Goal: Task Accomplishment & Management: Use online tool/utility

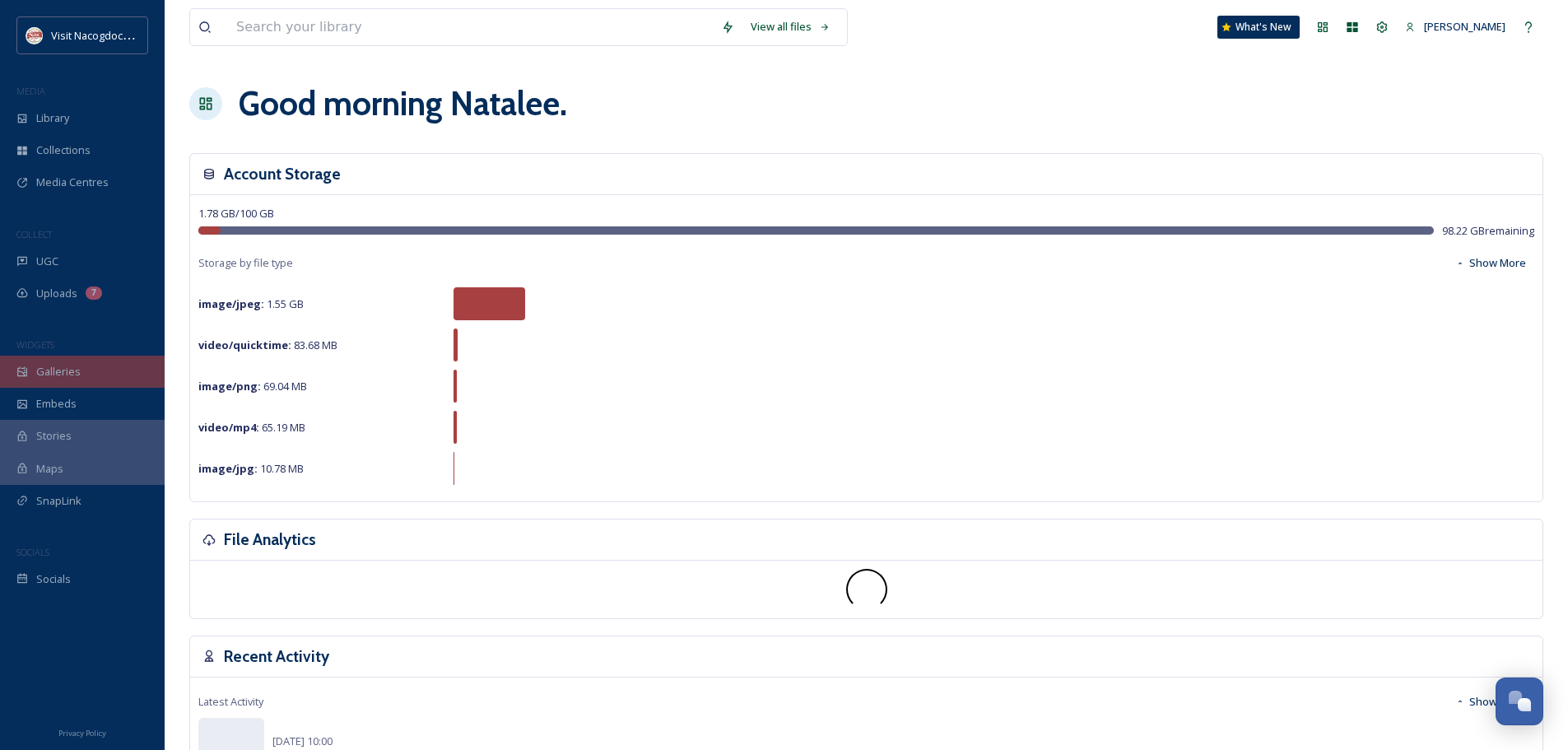
scroll to position [394, 0]
click at [66, 372] on span "Galleries" at bounding box center [59, 372] width 45 height 16
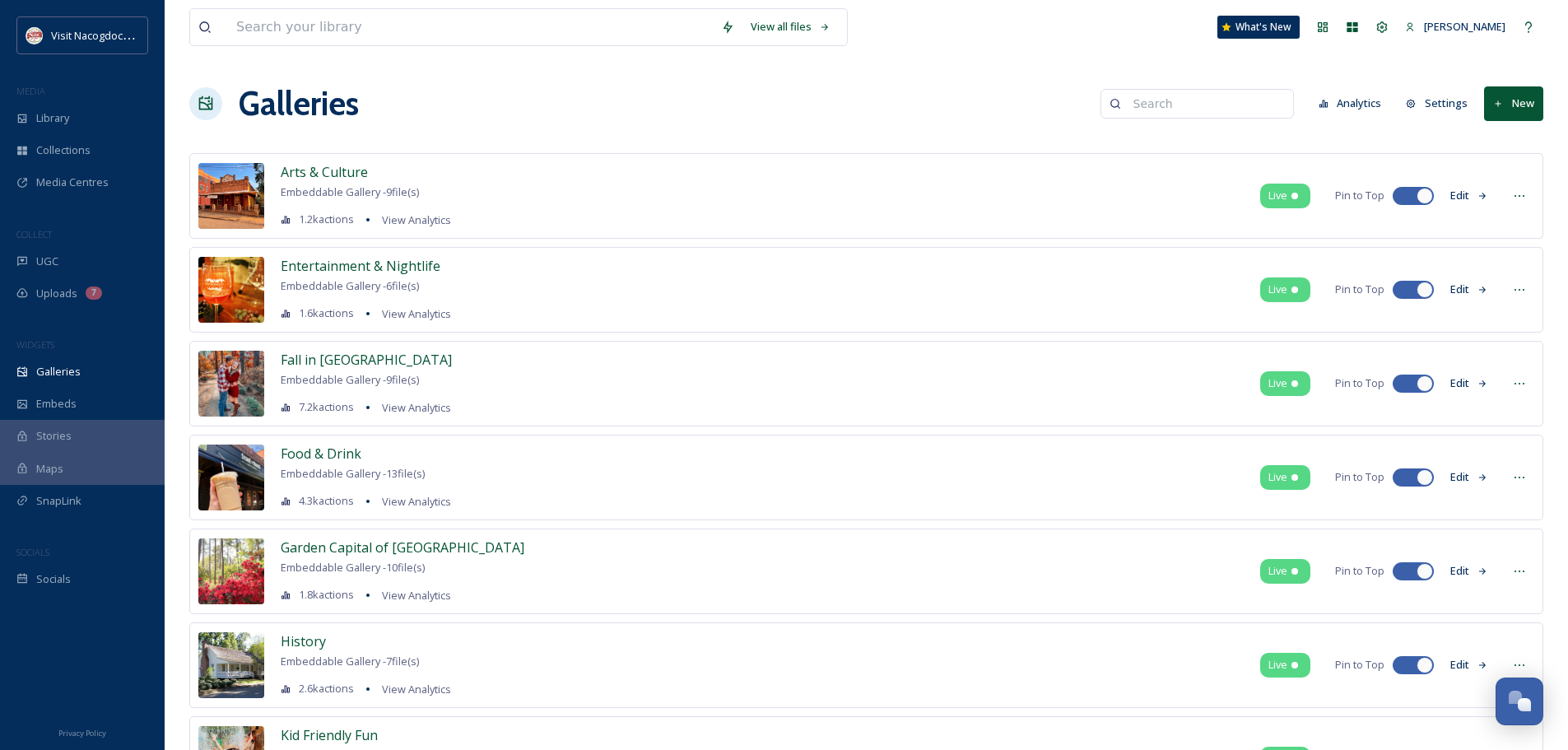
scroll to position [82, 0]
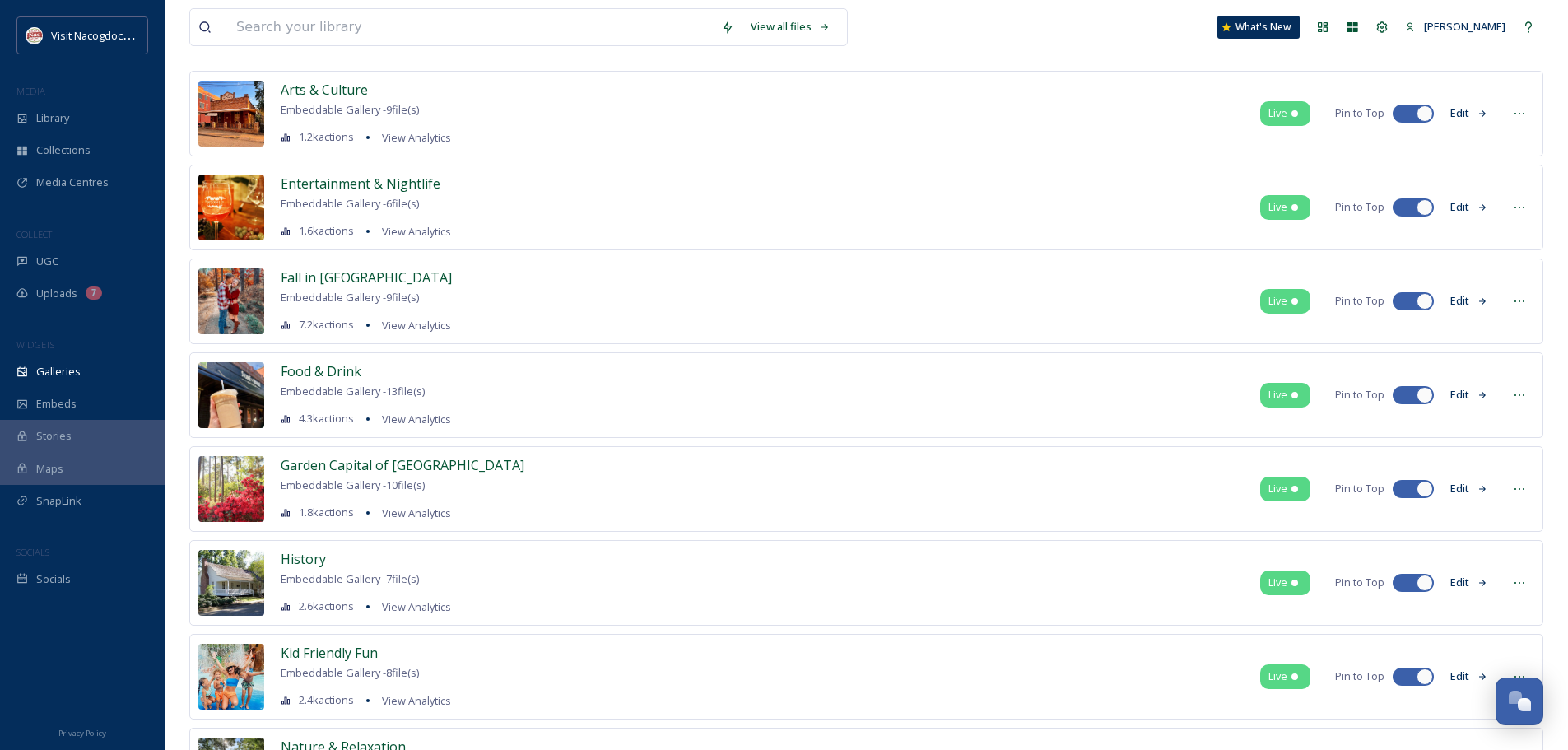
click at [1479, 302] on icon at bounding box center [1482, 302] width 11 height 11
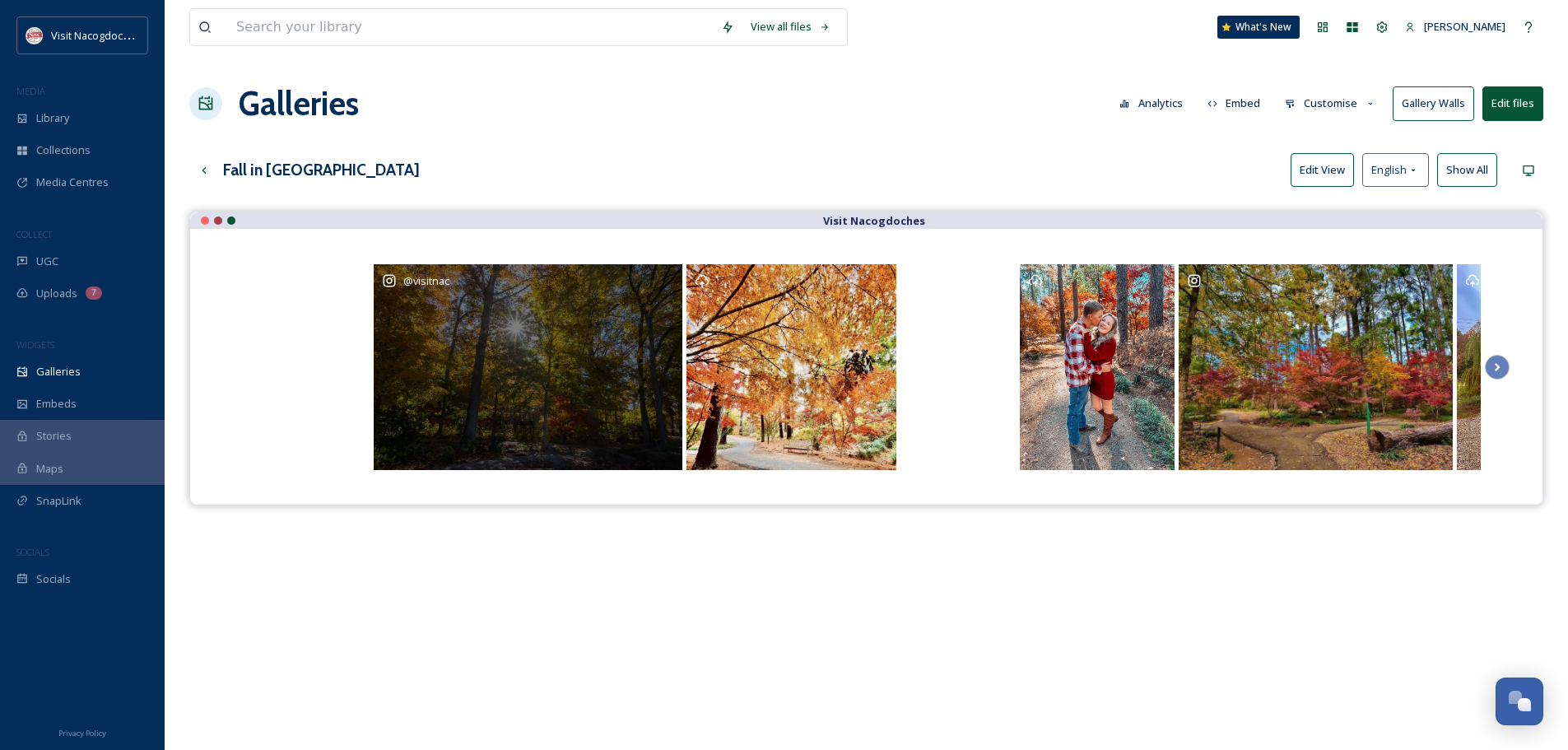
click at [444, 347] on div "@ visitnac" at bounding box center [528, 366] width 308 height 205
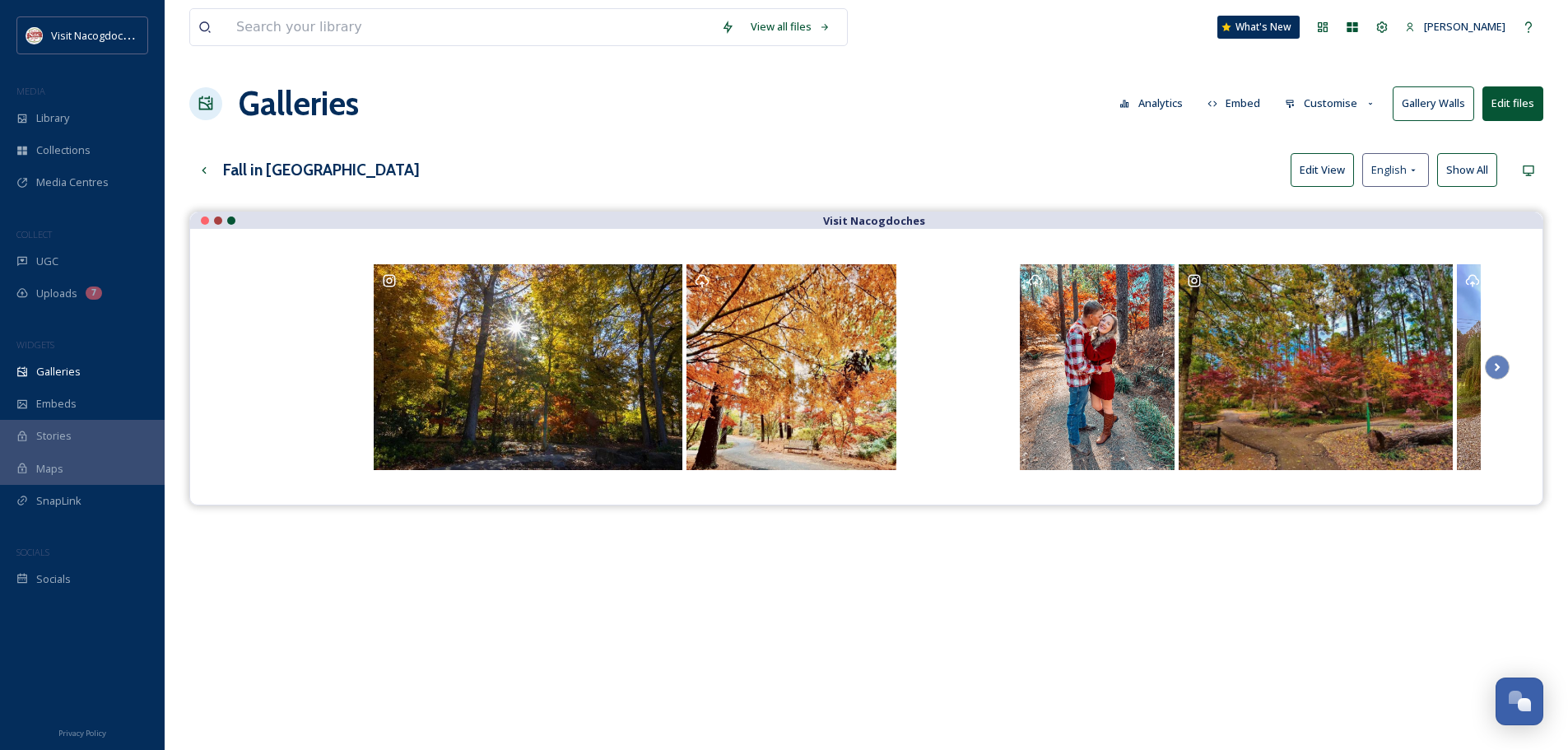
click at [1332, 162] on button "Edit View" at bounding box center [1322, 170] width 63 height 34
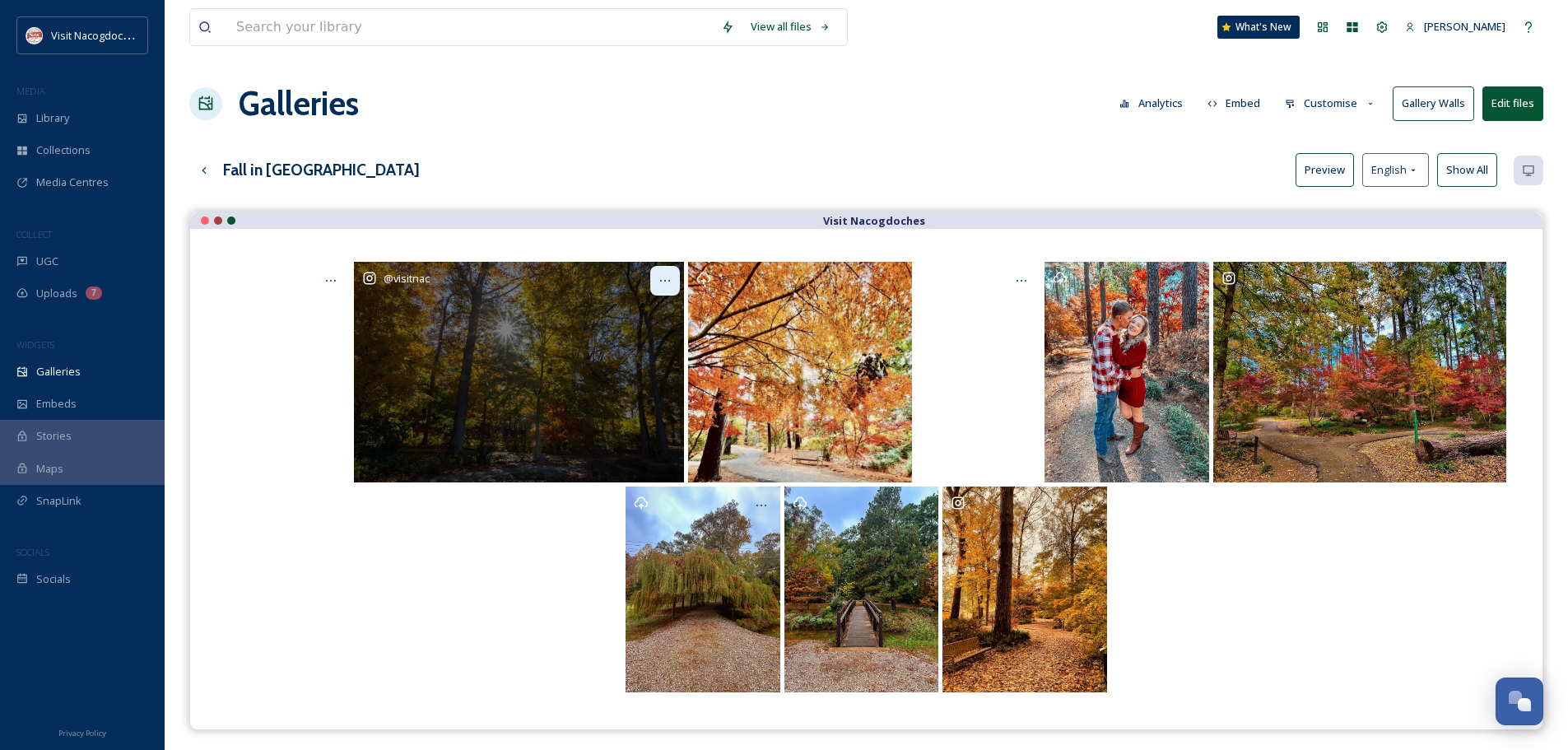
click at [674, 279] on div at bounding box center [665, 281] width 30 height 30
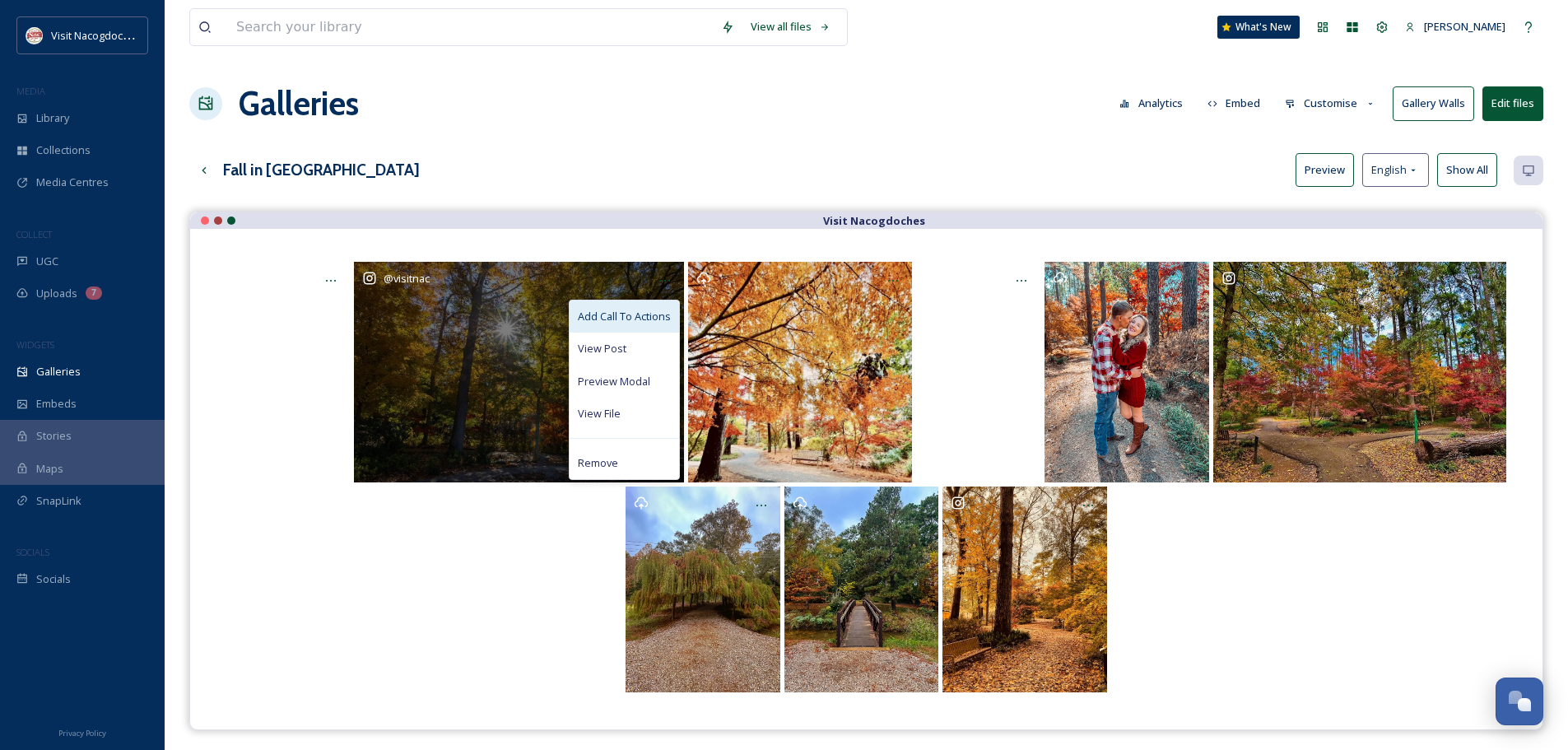
click at [651, 306] on div "Add Call To Actions" at bounding box center [624, 316] width 109 height 32
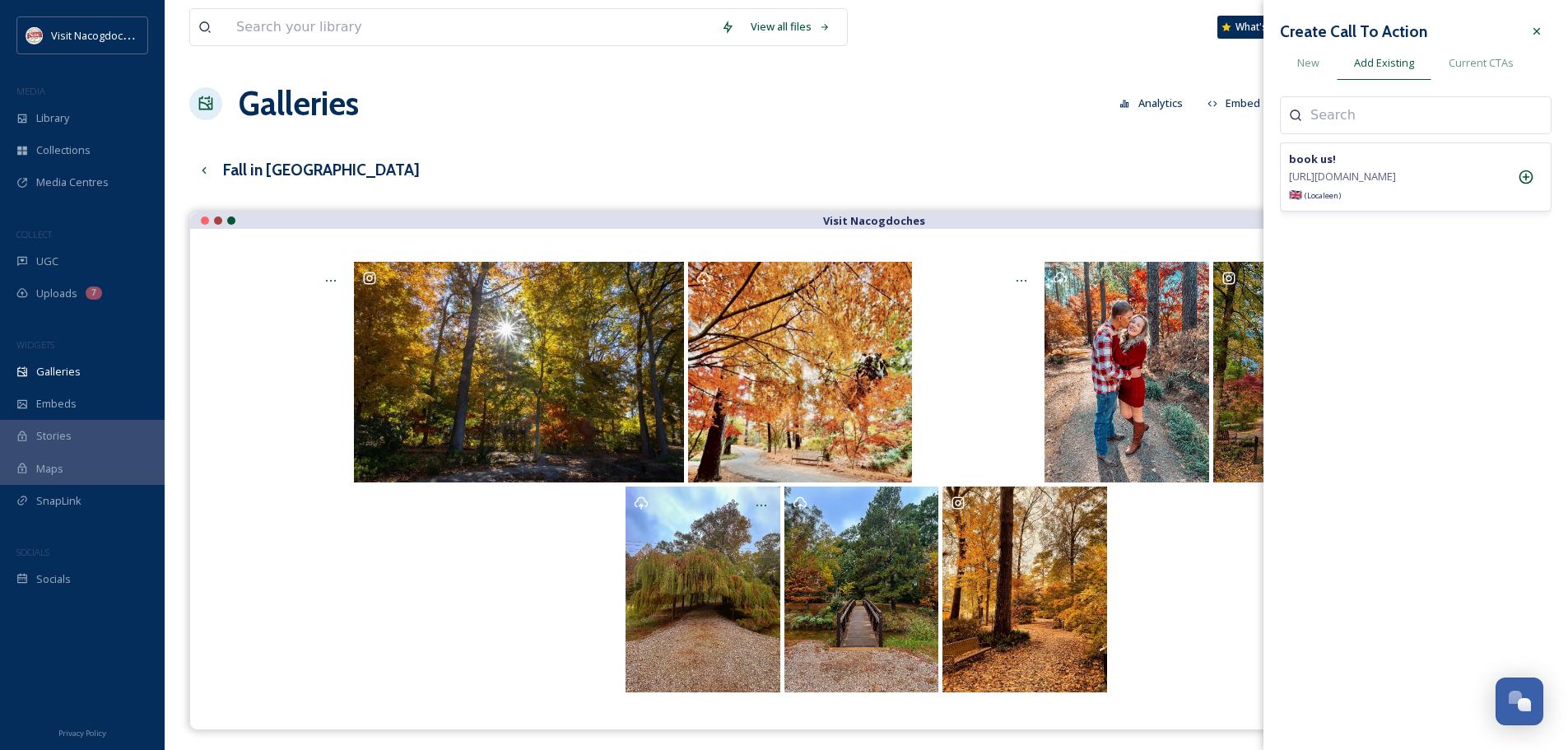
click at [1407, 169] on div "book us! [URL][DOMAIN_NAME] 🇬🇧 (Locale en )" at bounding box center [1415, 178] width 272 height 69
click at [1530, 178] on icon at bounding box center [1525, 177] width 17 height 17
click at [1303, 161] on strong "book us!" at bounding box center [1311, 159] width 47 height 15
click at [1310, 190] on span "🇬🇧 (Locale en )" at bounding box center [1314, 194] width 52 height 16
click at [1320, 144] on div "book us! [URL][DOMAIN_NAME] 🇬🇧 (Locale en )" at bounding box center [1415, 178] width 272 height 69
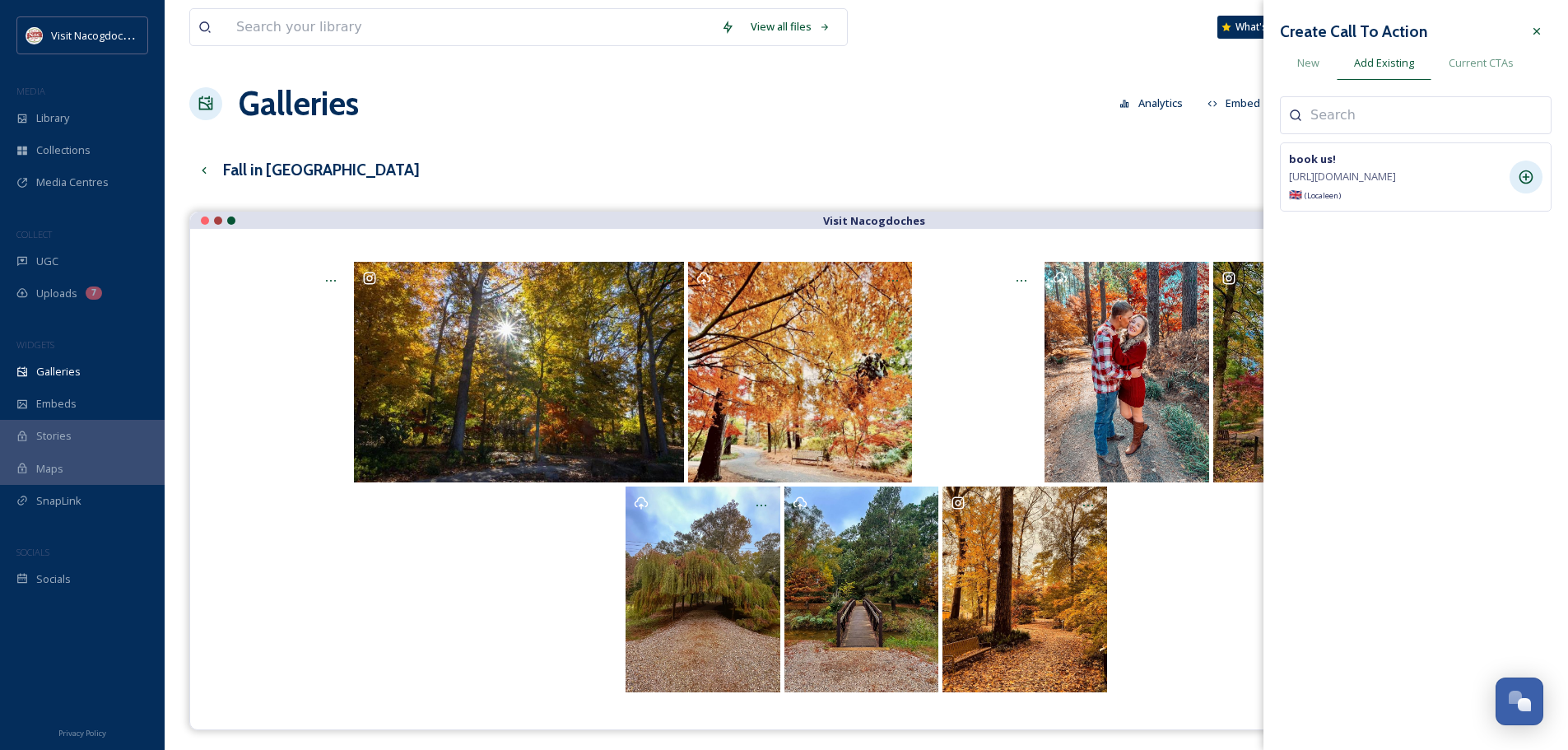
click at [1329, 117] on input at bounding box center [1392, 115] width 165 height 20
click at [1310, 66] on span "New" at bounding box center [1308, 63] width 22 height 16
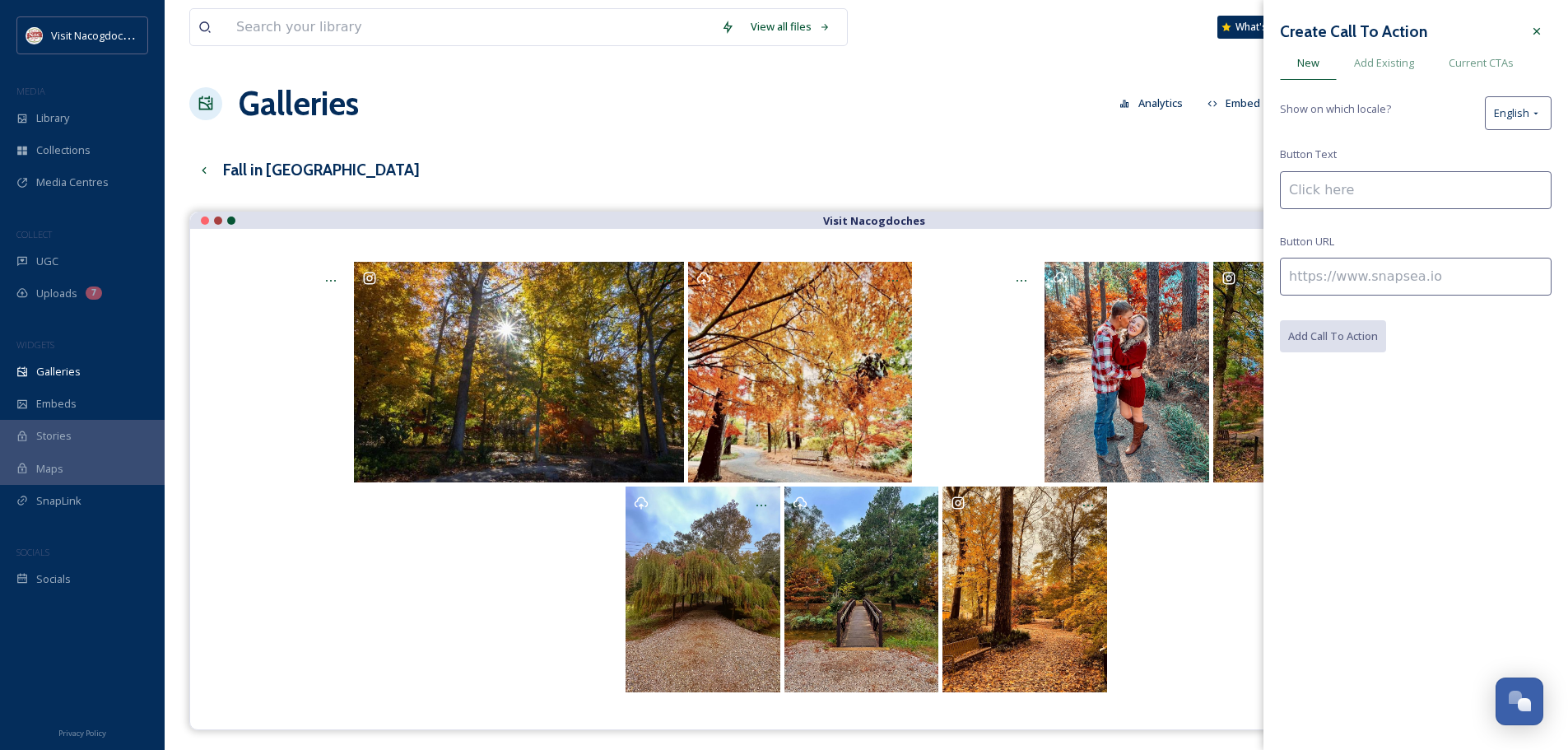
click at [1448, 188] on input at bounding box center [1415, 190] width 272 height 38
type input "Visit Us!"
click at [1324, 264] on input at bounding box center [1415, 277] width 272 height 38
paste input "[URL][DOMAIN_NAME][PERSON_NAME]"
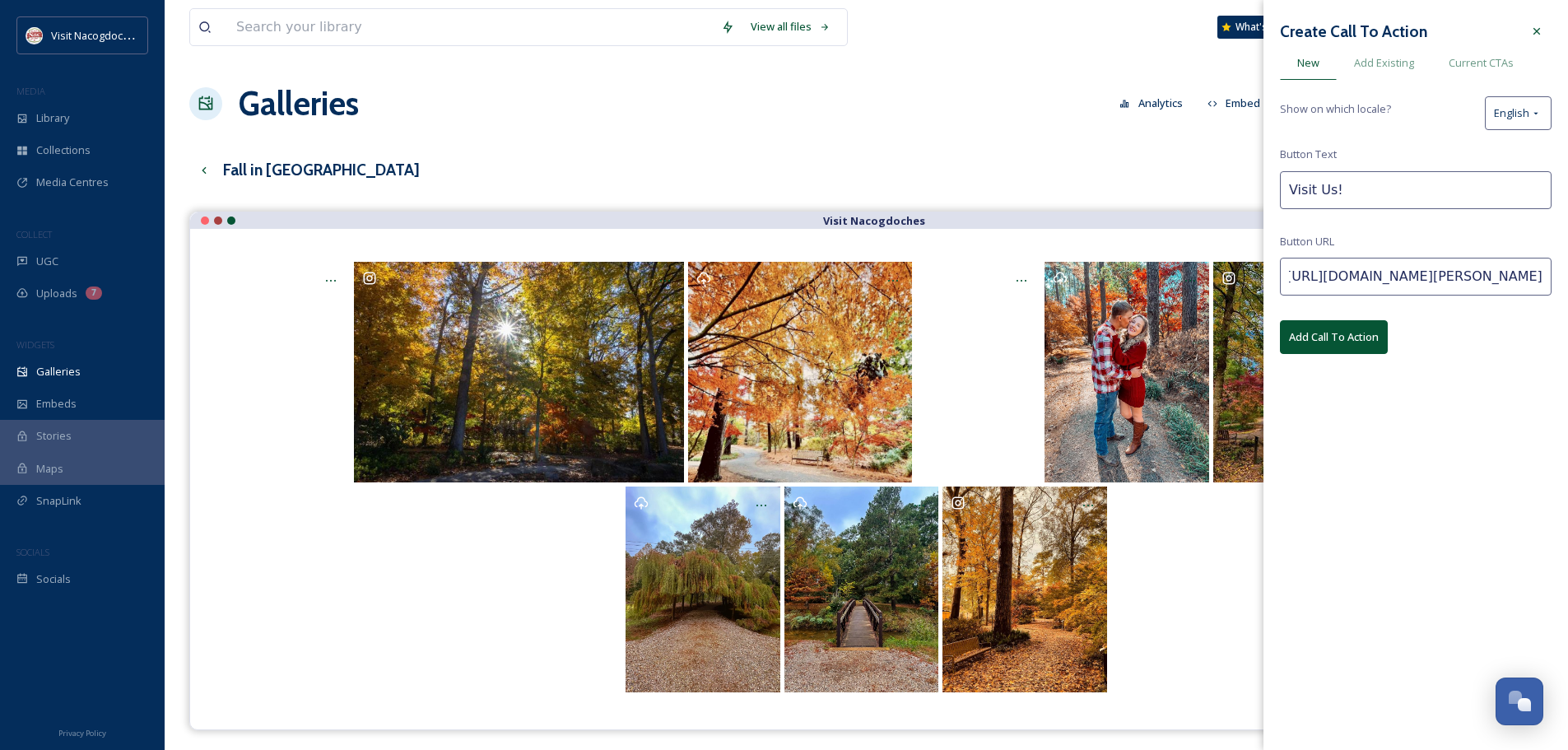
type input "[URL][DOMAIN_NAME][PERSON_NAME]"
click at [1350, 344] on button "Add Call To Action" at bounding box center [1333, 337] width 108 height 34
click at [1346, 326] on button "Add Call To Action" at bounding box center [1333, 337] width 108 height 34
click at [1361, 57] on span "Add Existing" at bounding box center [1384, 63] width 60 height 16
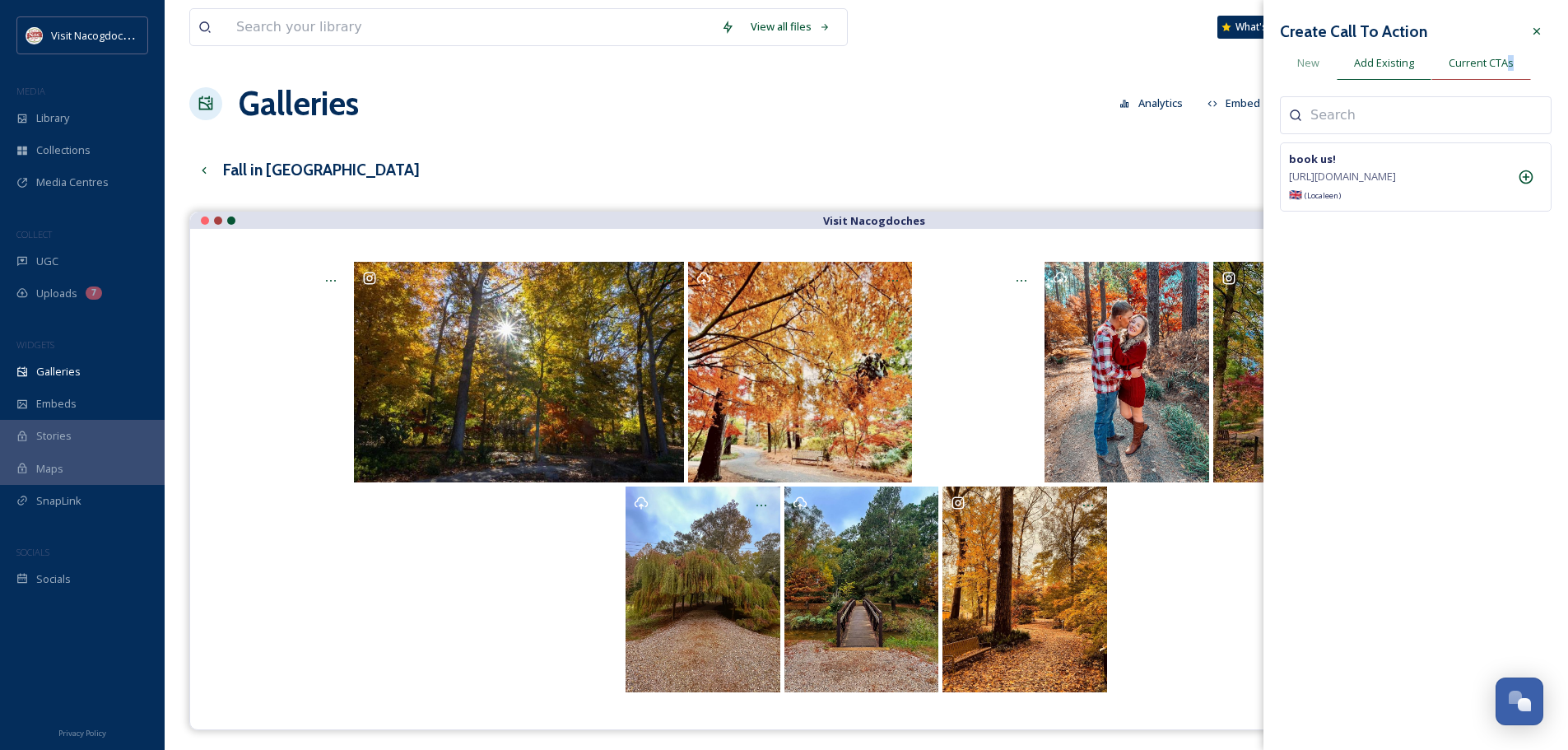
click at [1510, 61] on span "Current CTAs" at bounding box center [1481, 63] width 65 height 16
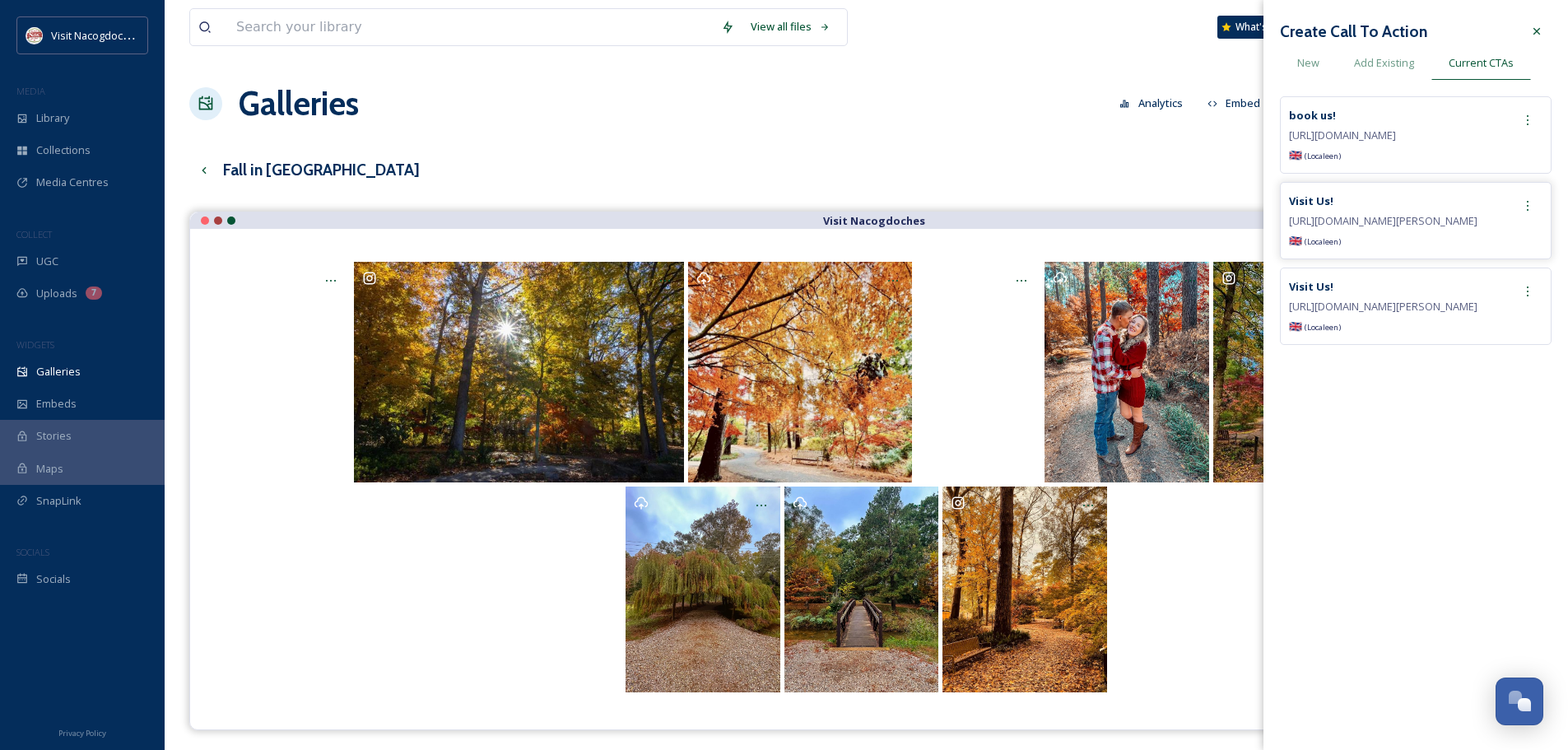
click at [1357, 223] on span "[URL][DOMAIN_NAME][PERSON_NAME]" at bounding box center [1383, 220] width 188 height 15
click at [1310, 221] on span "[URL][DOMAIN_NAME][PERSON_NAME]" at bounding box center [1383, 220] width 188 height 15
click at [1526, 203] on icon at bounding box center [1526, 205] width 13 height 13
click at [1450, 430] on div "Create Call To Action New Add Existing Current CTAs book us! [URL][DOMAIN_NAME]…" at bounding box center [1415, 375] width 304 height 750
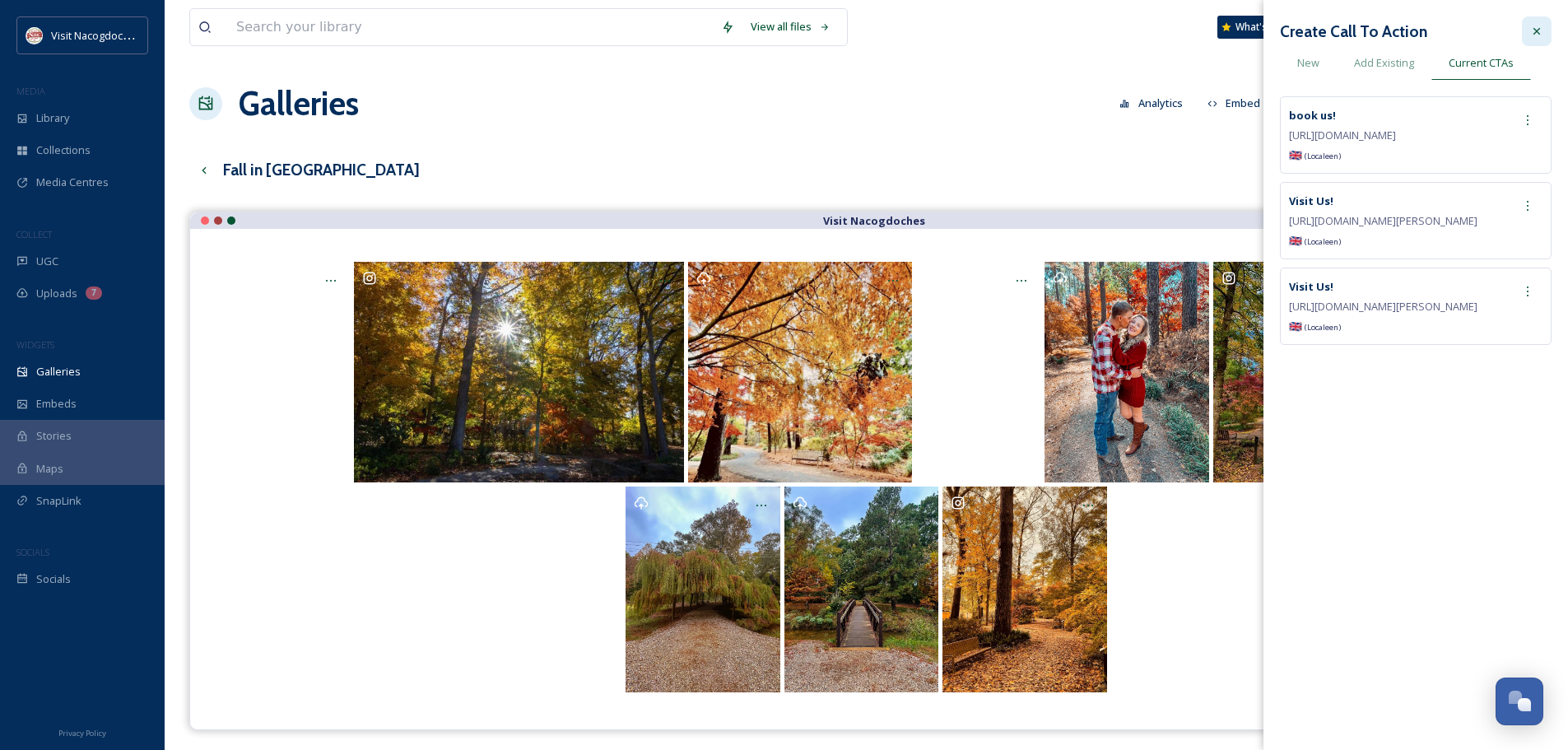
click at [1538, 37] on icon at bounding box center [1536, 31] width 13 height 13
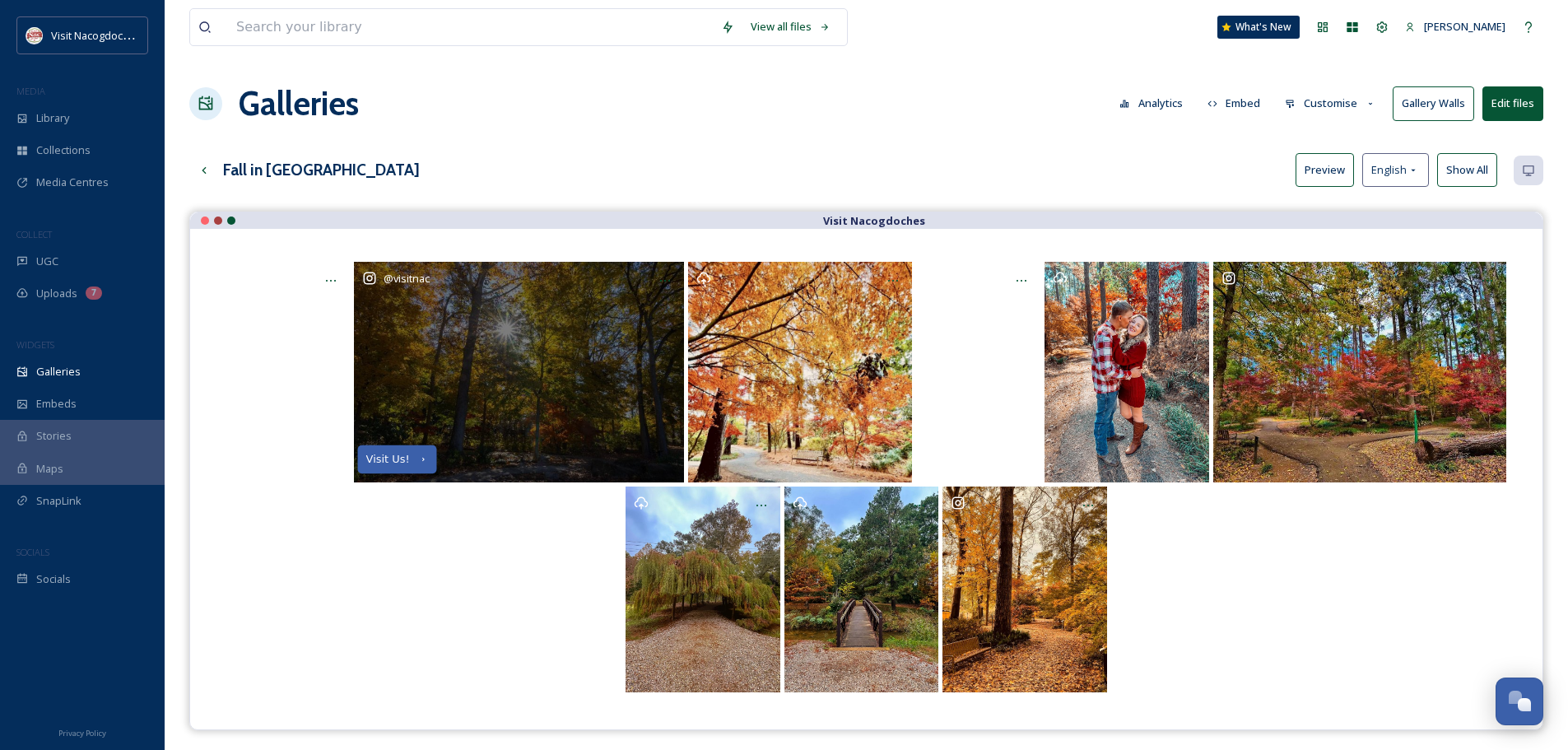
click at [394, 455] on div "Visit Us!" at bounding box center [388, 459] width 44 height 12
click at [667, 275] on icon at bounding box center [664, 280] width 13 height 13
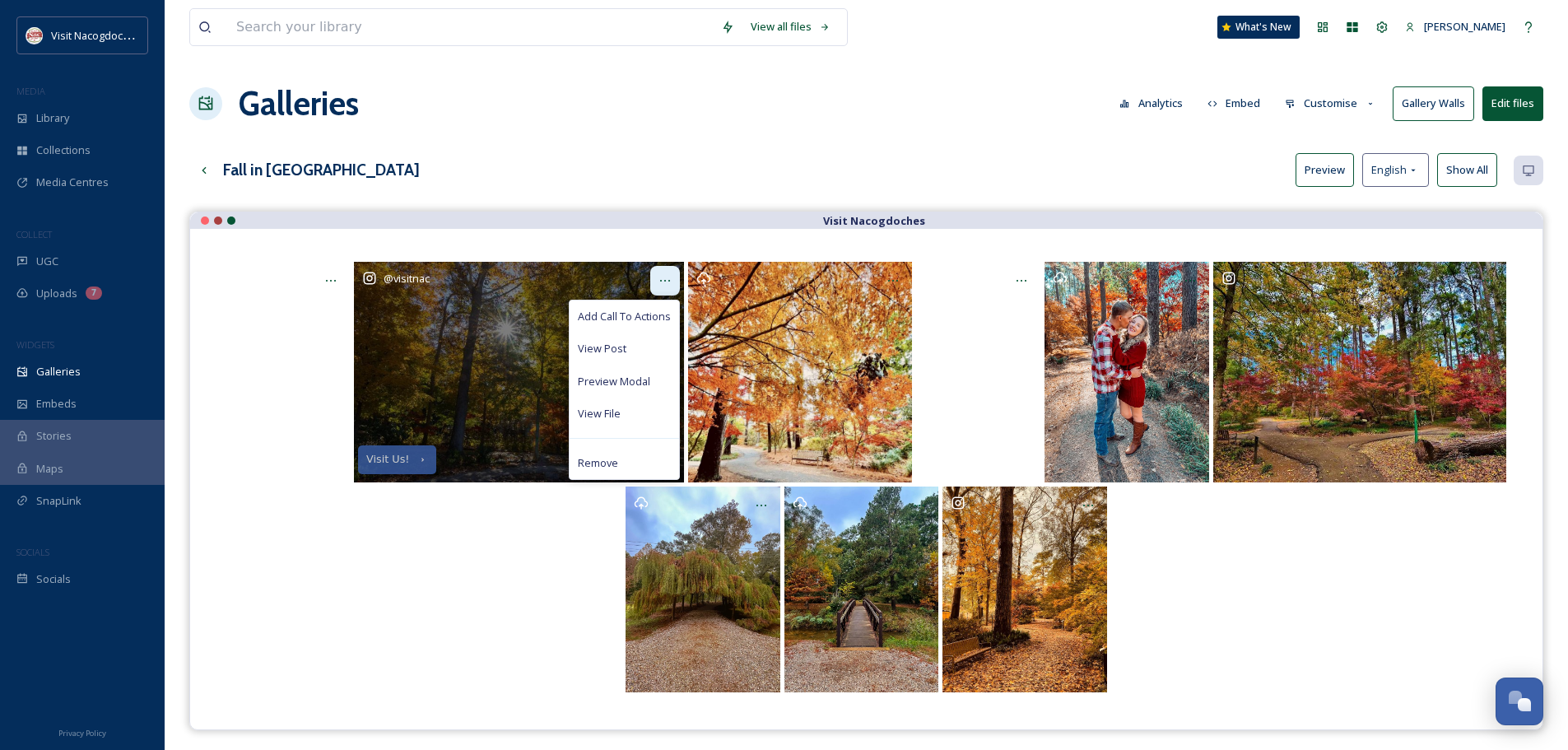
click at [663, 282] on icon at bounding box center [664, 280] width 13 height 13
click at [620, 312] on span "Add Call To Actions" at bounding box center [624, 316] width 93 height 16
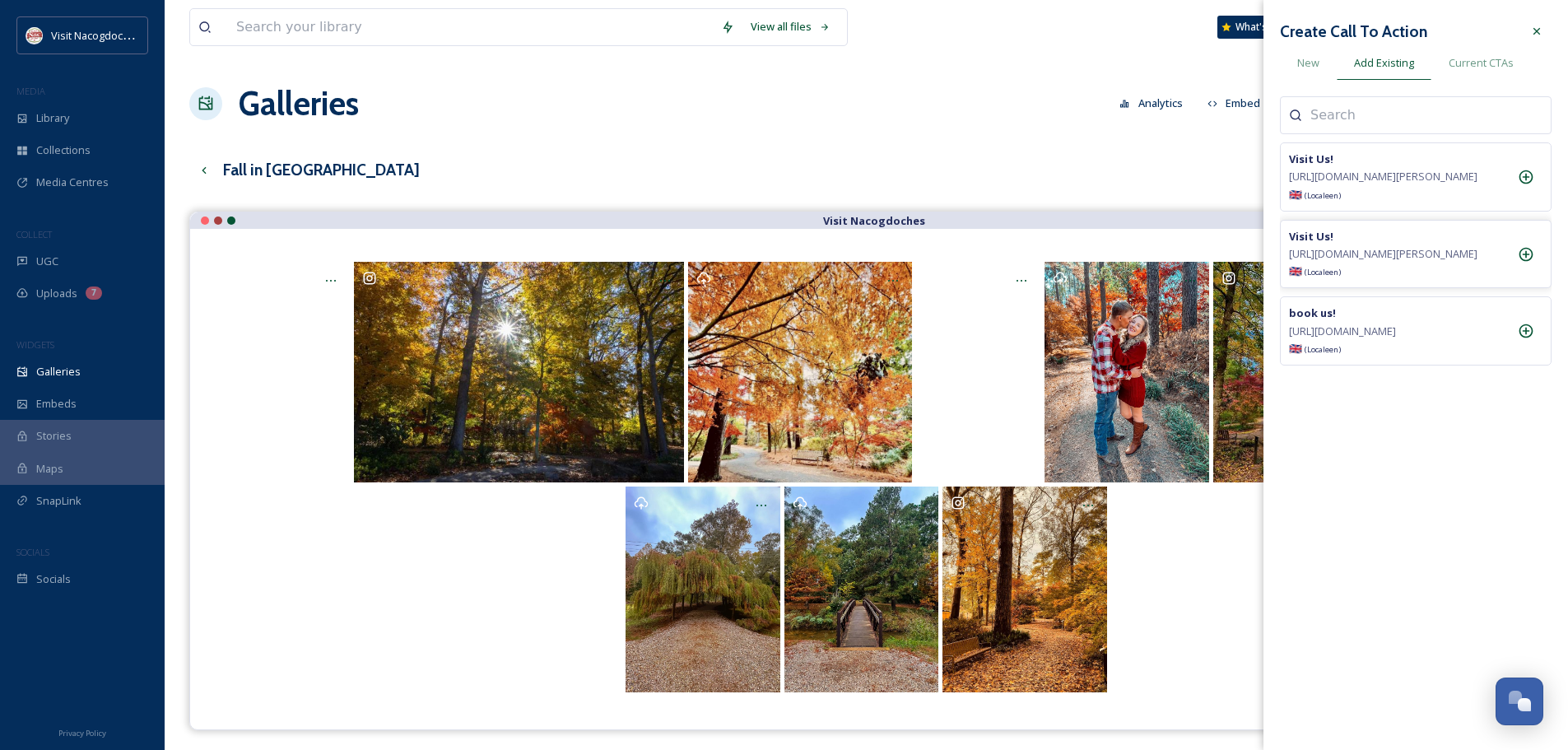
click at [1304, 244] on strong "Visit Us!" at bounding box center [1310, 236] width 45 height 15
click at [1312, 70] on span "New" at bounding box center [1308, 63] width 22 height 16
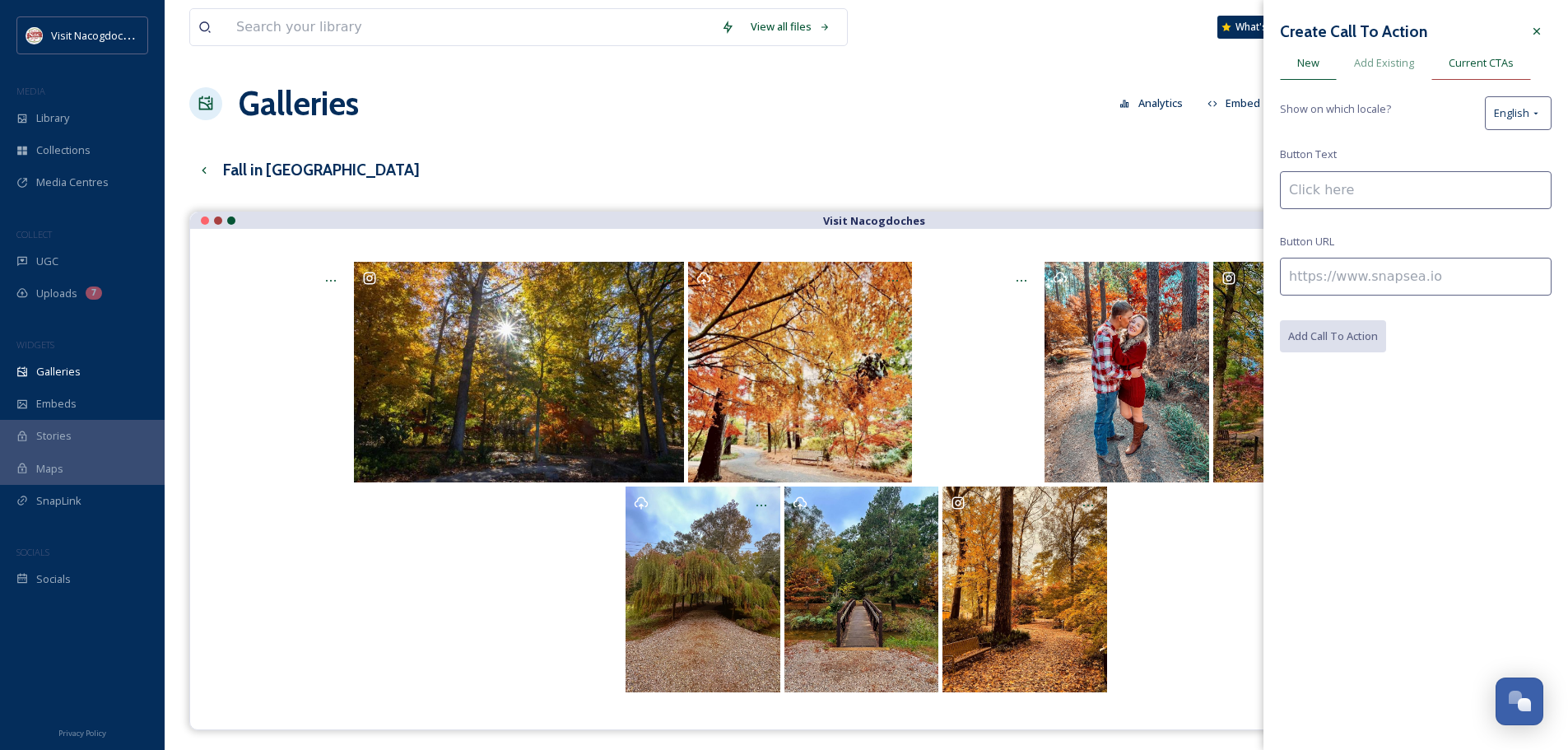
click at [1488, 59] on span "Current CTAs" at bounding box center [1481, 63] width 65 height 16
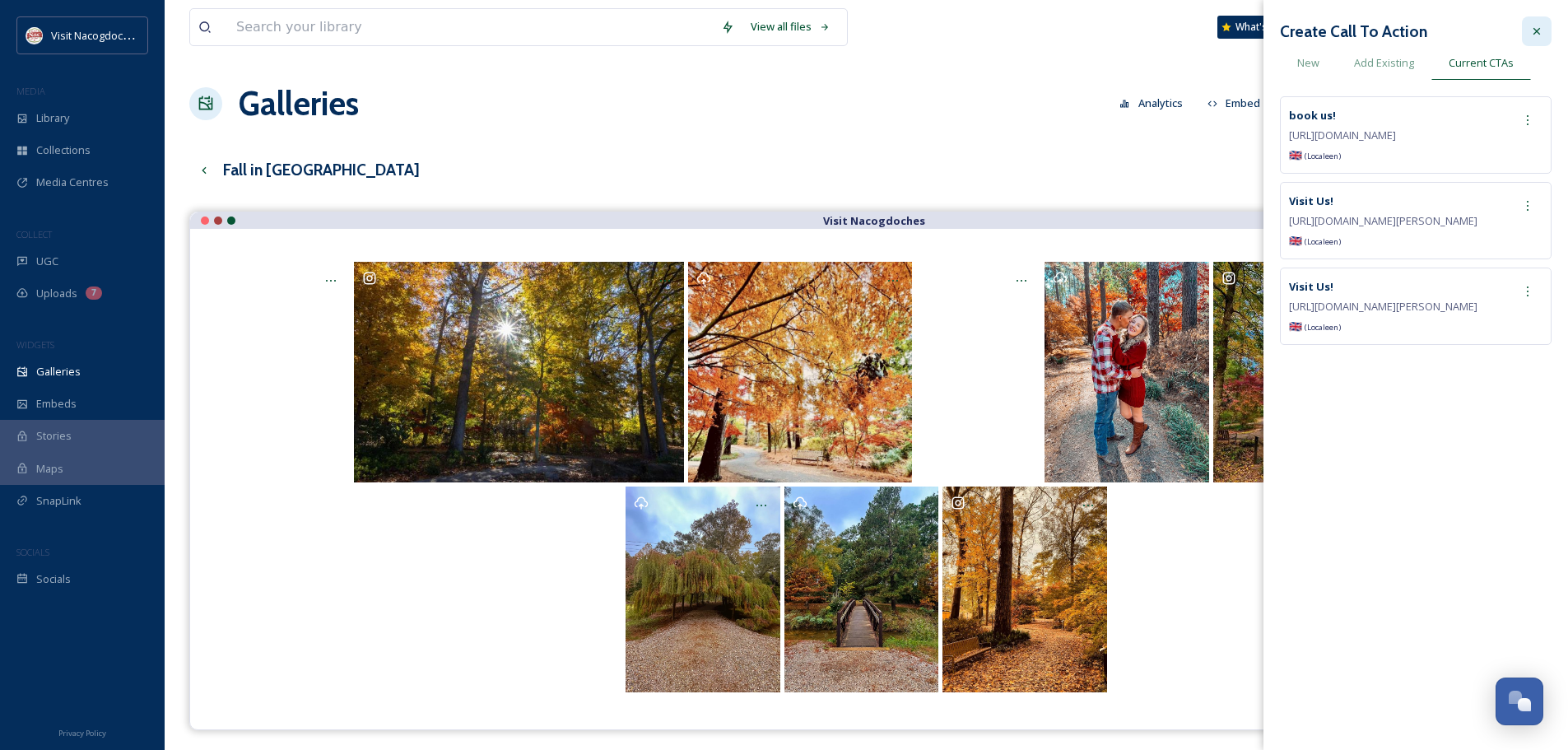
click at [1538, 37] on icon at bounding box center [1536, 31] width 13 height 13
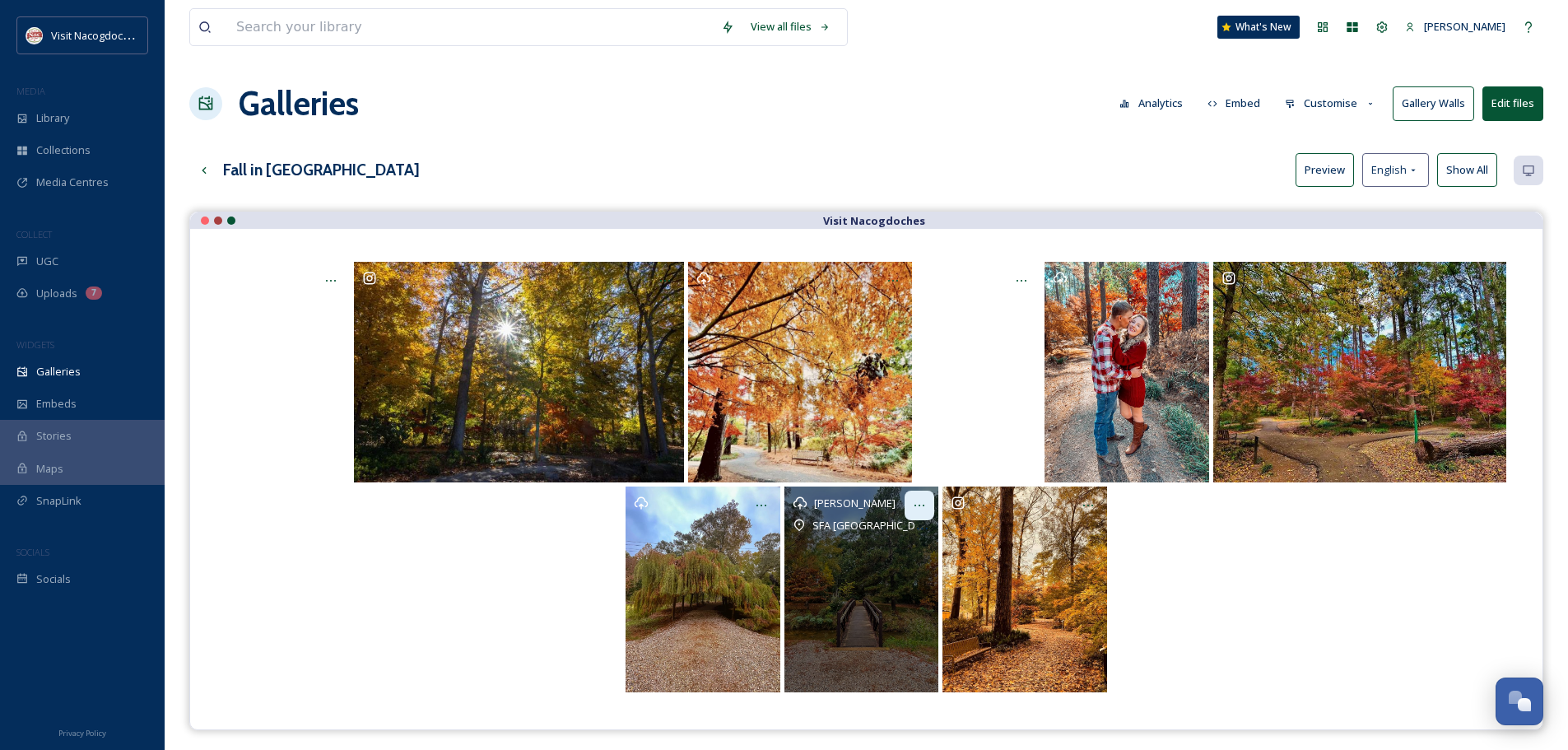
click at [920, 500] on icon at bounding box center [918, 505] width 13 height 13
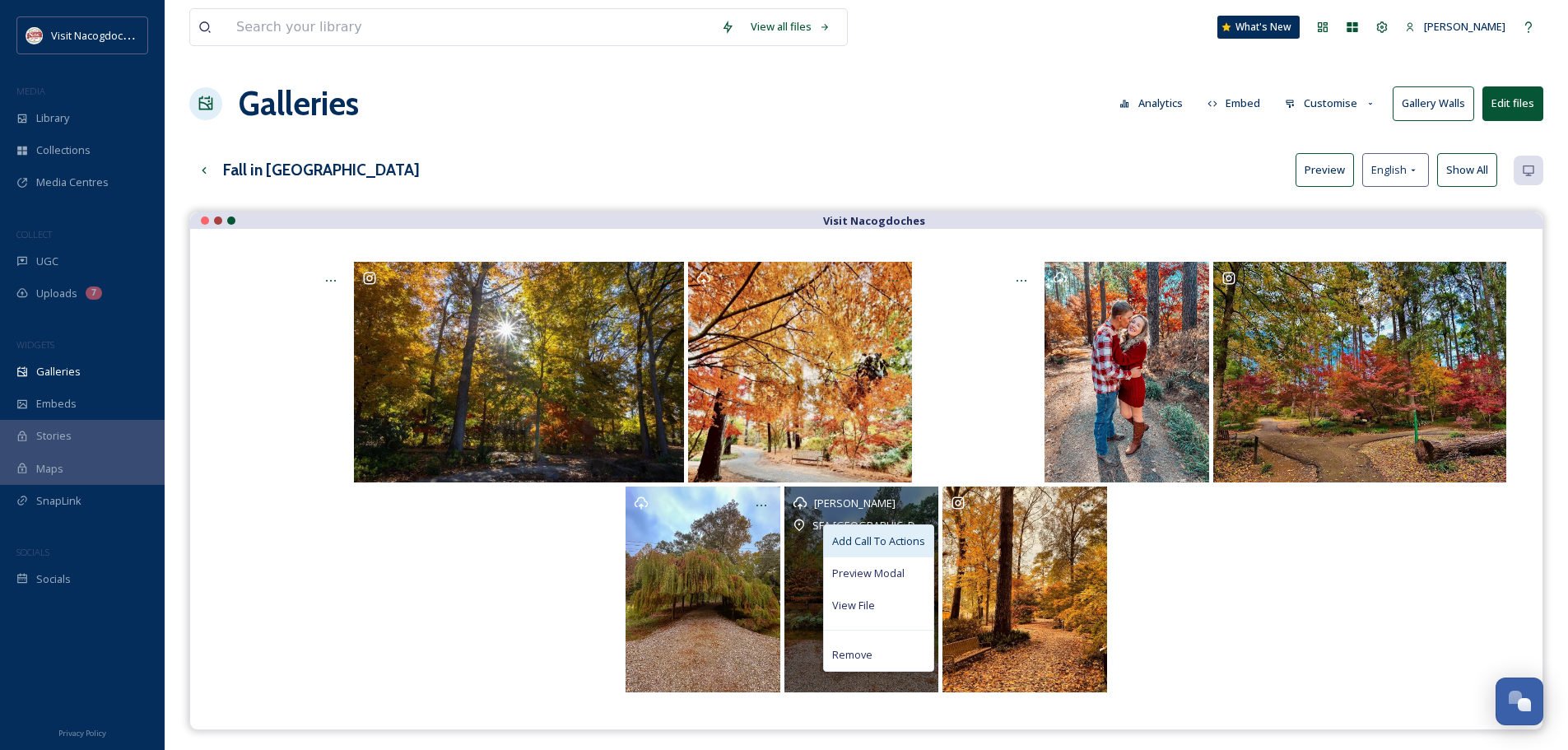
click at [883, 548] on span "Add Call To Actions" at bounding box center [879, 542] width 93 height 16
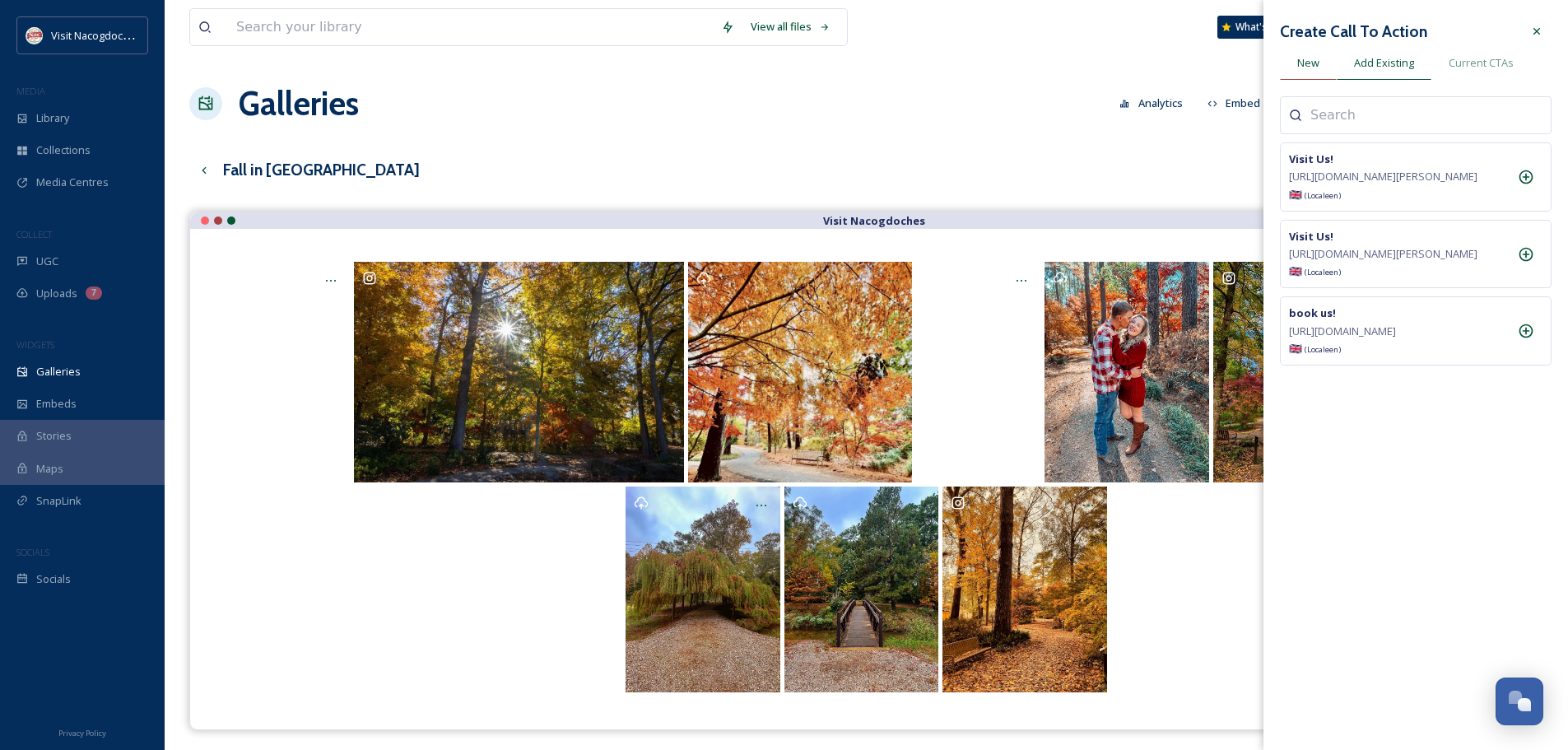
click at [1302, 63] on span "New" at bounding box center [1308, 63] width 22 height 16
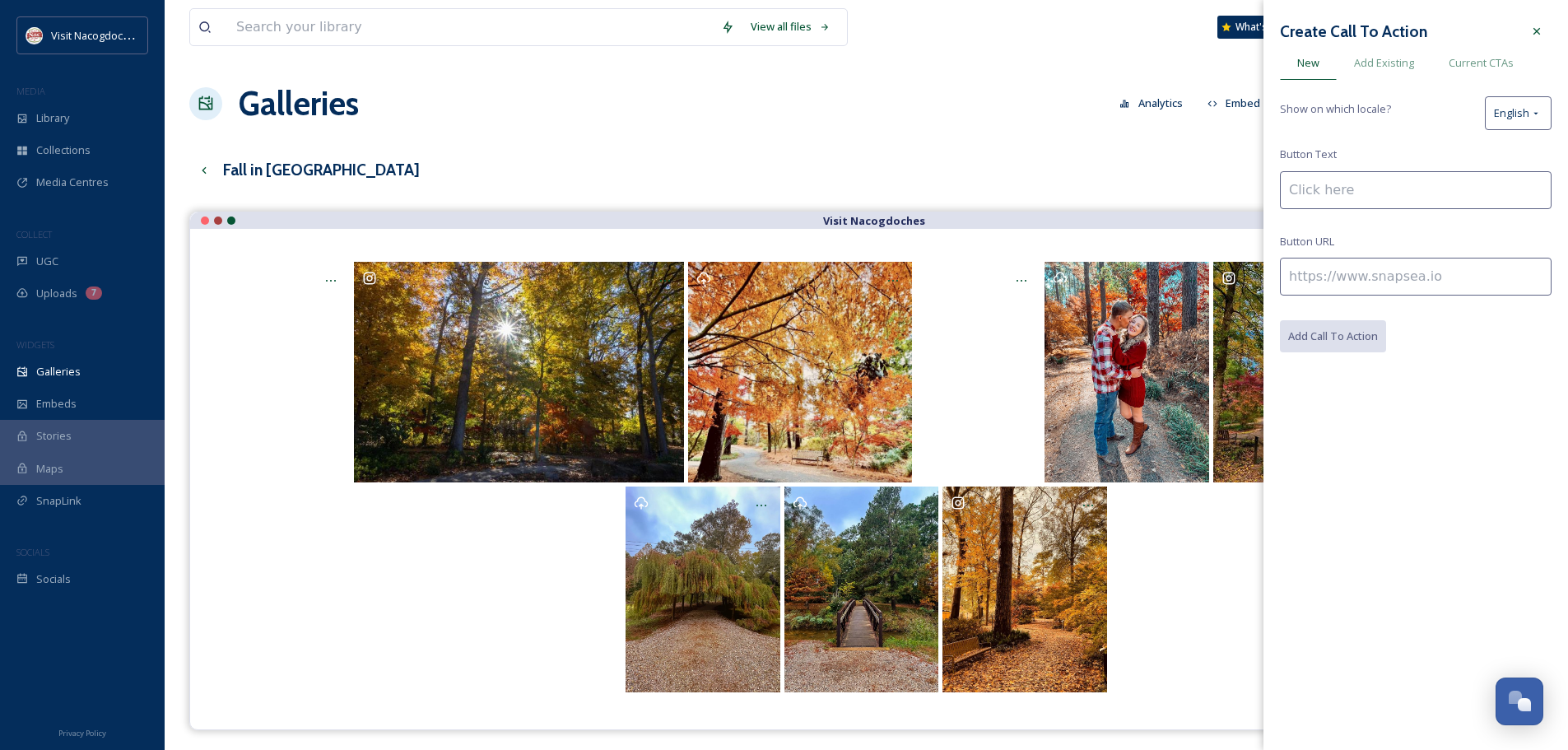
click at [1333, 197] on input at bounding box center [1415, 190] width 272 height 38
type input "Visit Us!"
click at [1346, 261] on input at bounding box center [1415, 277] width 272 height 38
paste input "[URL][DOMAIN_NAME]"
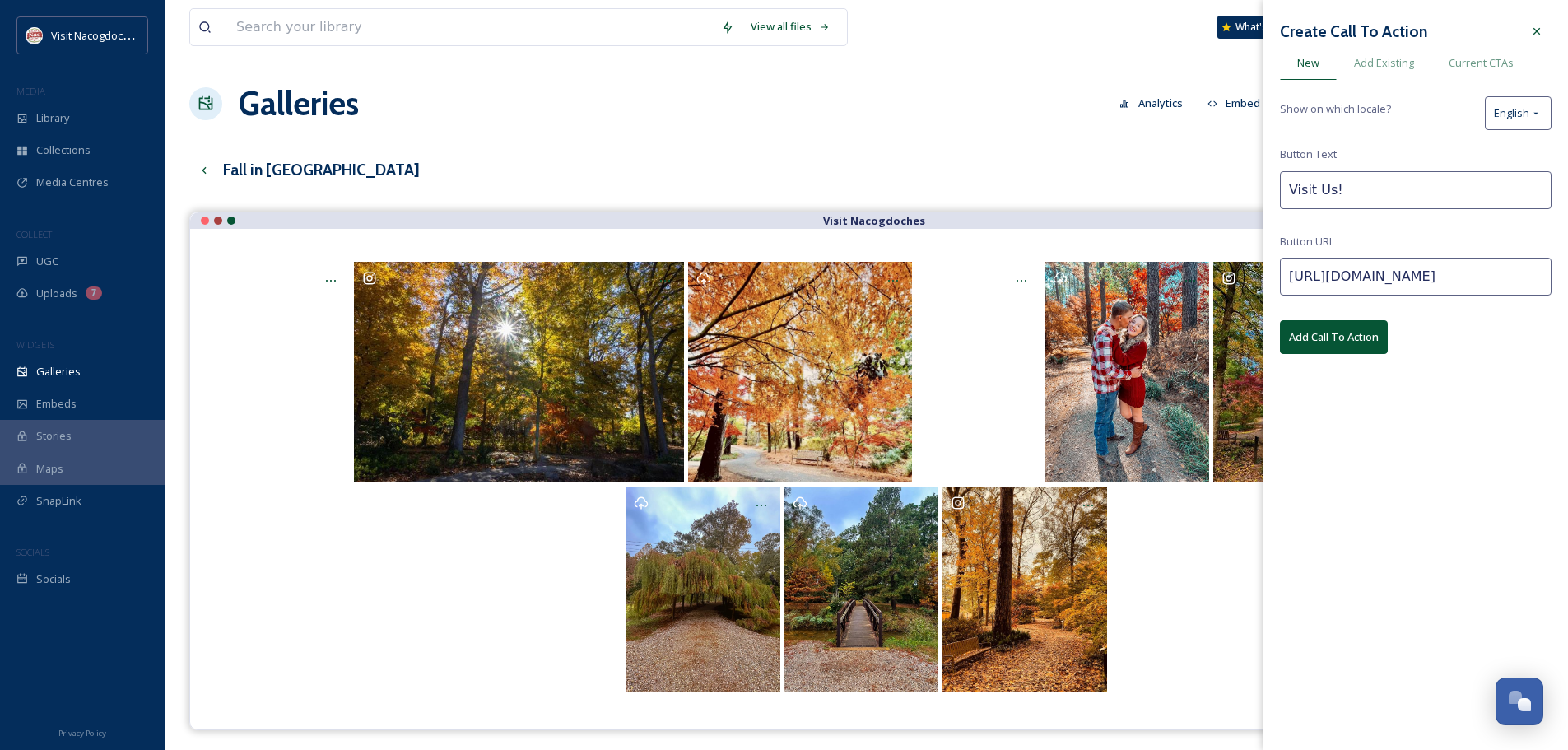
type input "[URL][DOMAIN_NAME]"
click at [1355, 338] on button "Add Call To Action" at bounding box center [1333, 337] width 108 height 34
click at [1389, 64] on span "Add Existing" at bounding box center [1384, 63] width 60 height 16
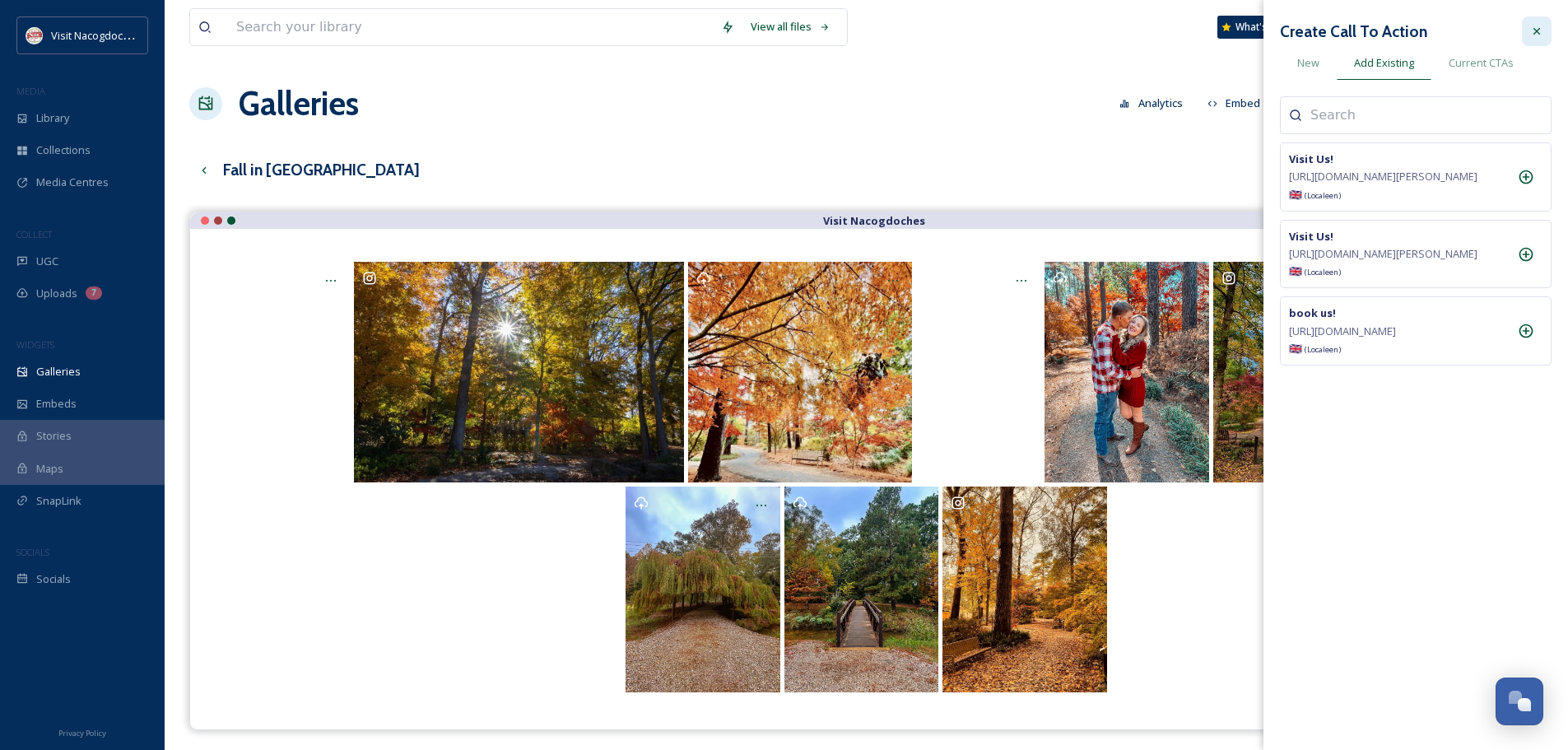
click at [1539, 30] on icon at bounding box center [1536, 31] width 13 height 13
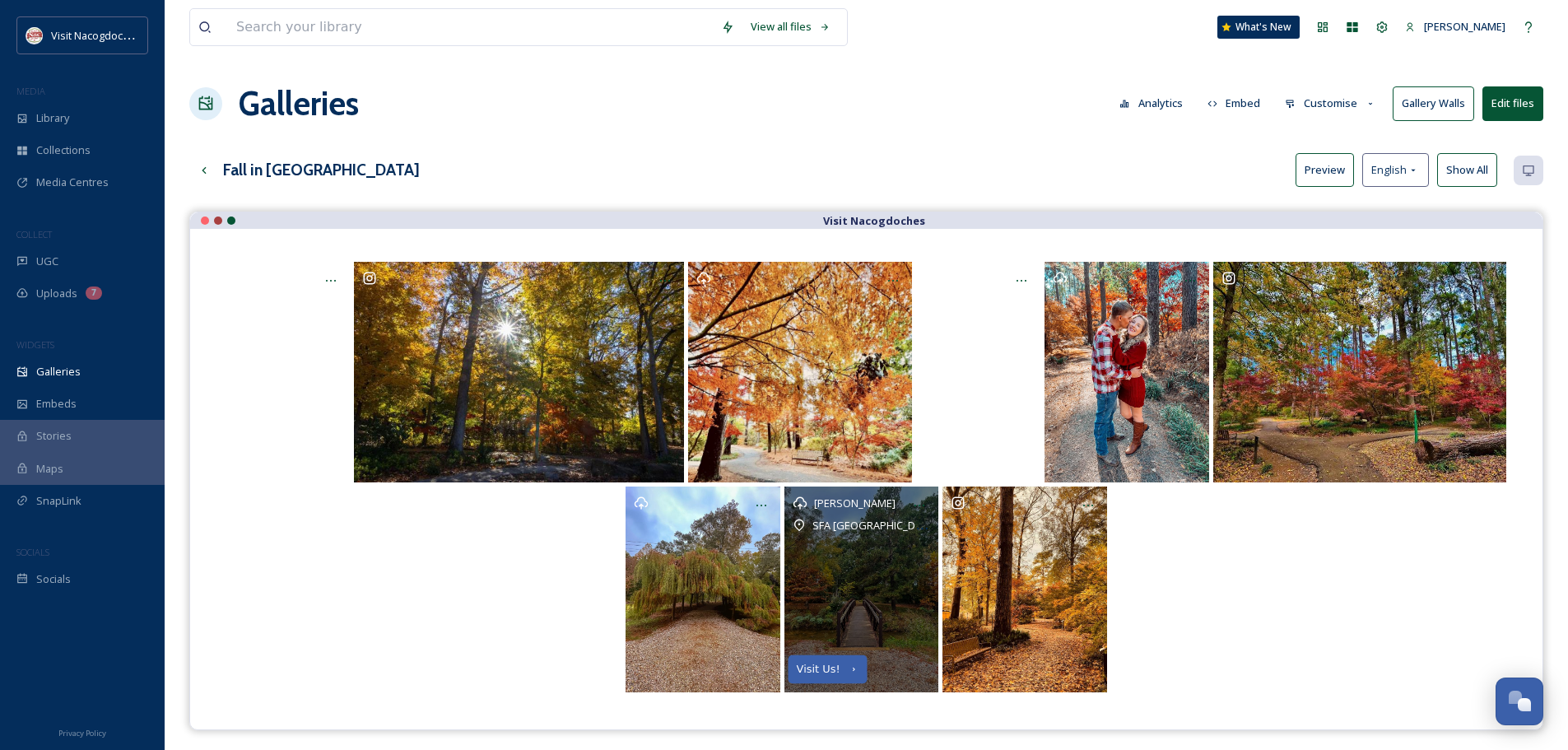
click at [839, 665] on div "Visit Us!" at bounding box center [827, 669] width 79 height 28
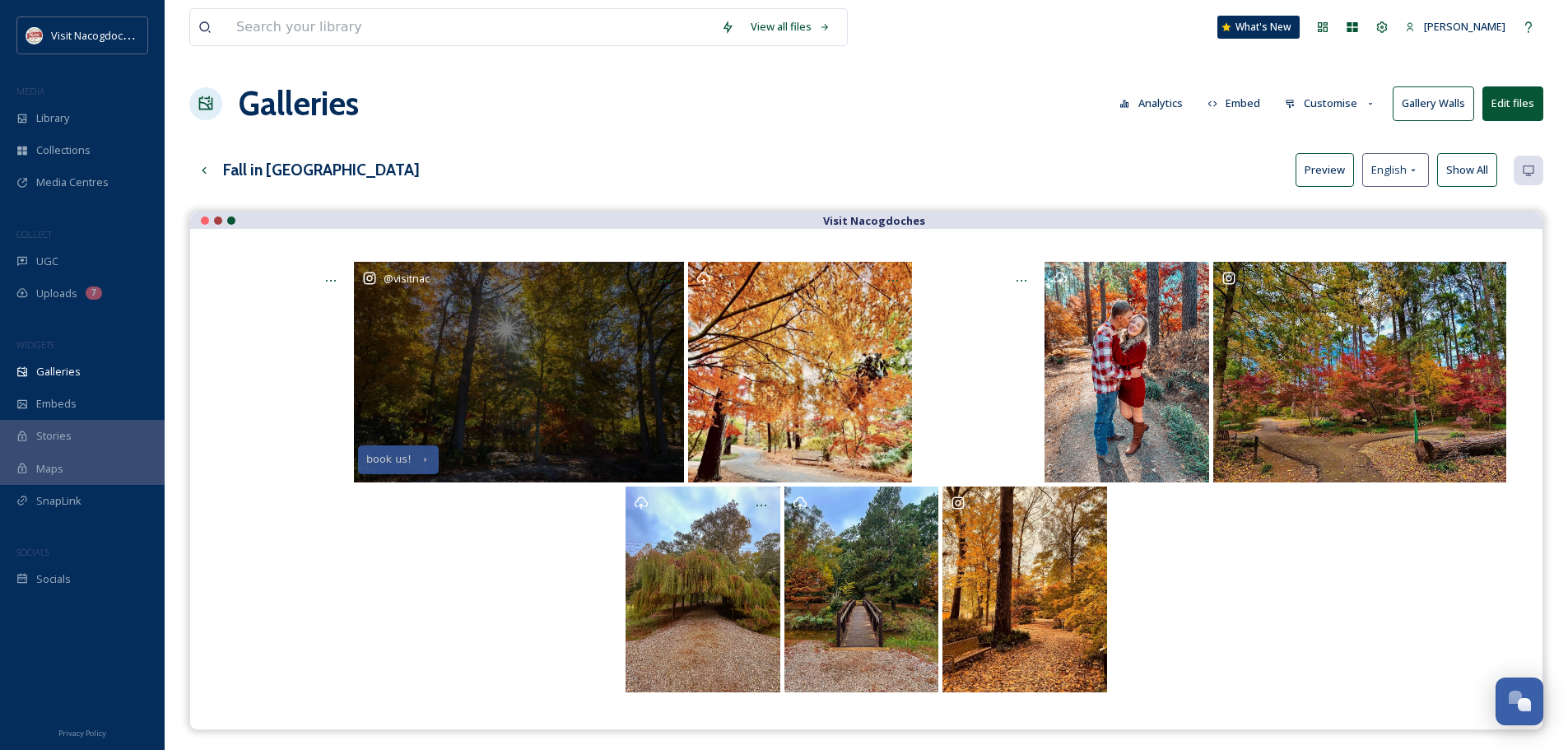
click at [591, 409] on div "@ visitnac" at bounding box center [519, 372] width 330 height 220
click at [673, 282] on div at bounding box center [665, 281] width 30 height 30
